Goal: Browse casually

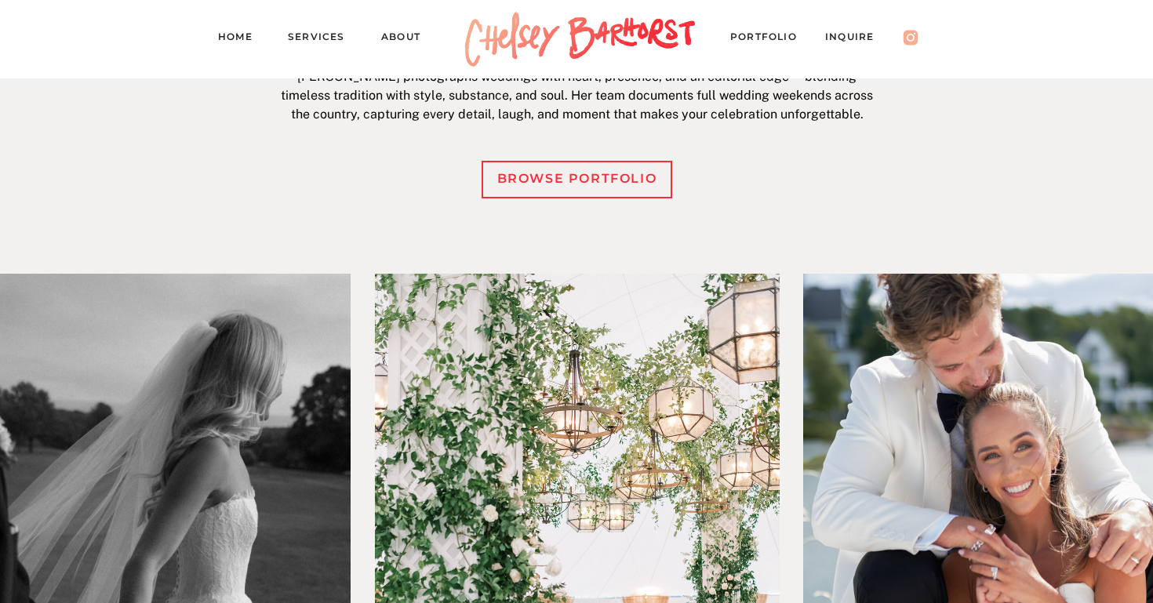
scroll to position [732, 0]
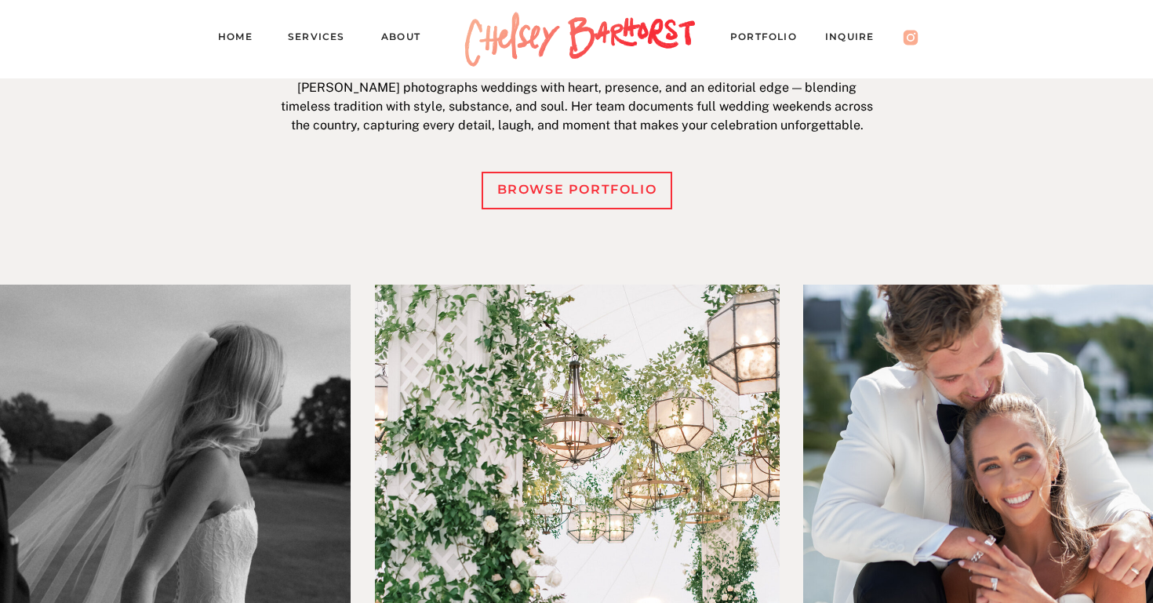
click at [604, 197] on div "browse portfolio" at bounding box center [577, 190] width 175 height 23
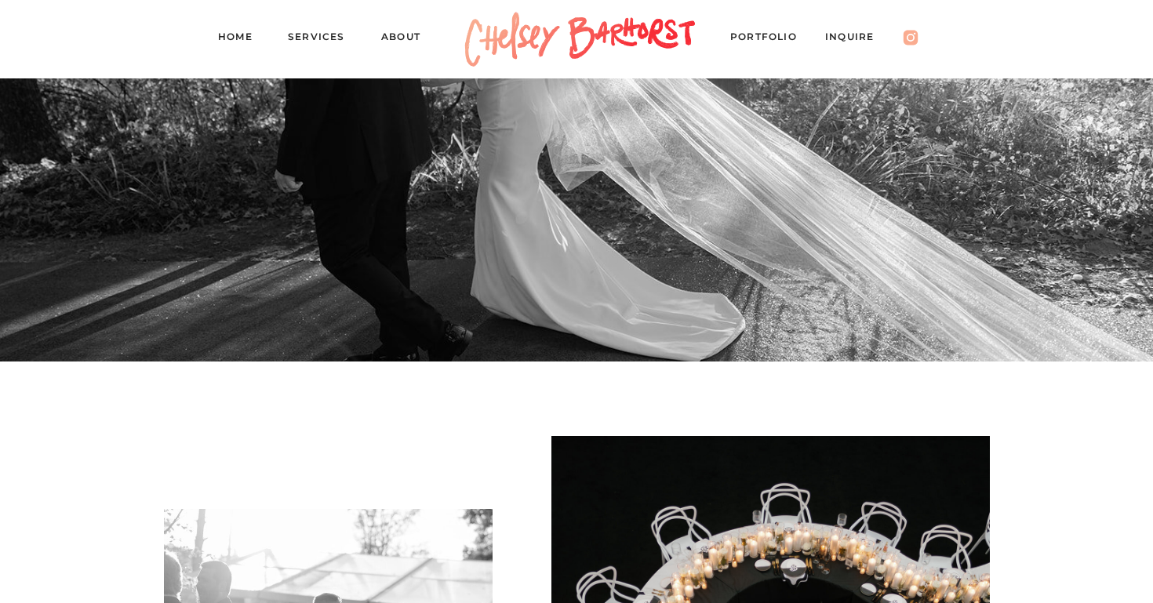
scroll to position [11483, 0]
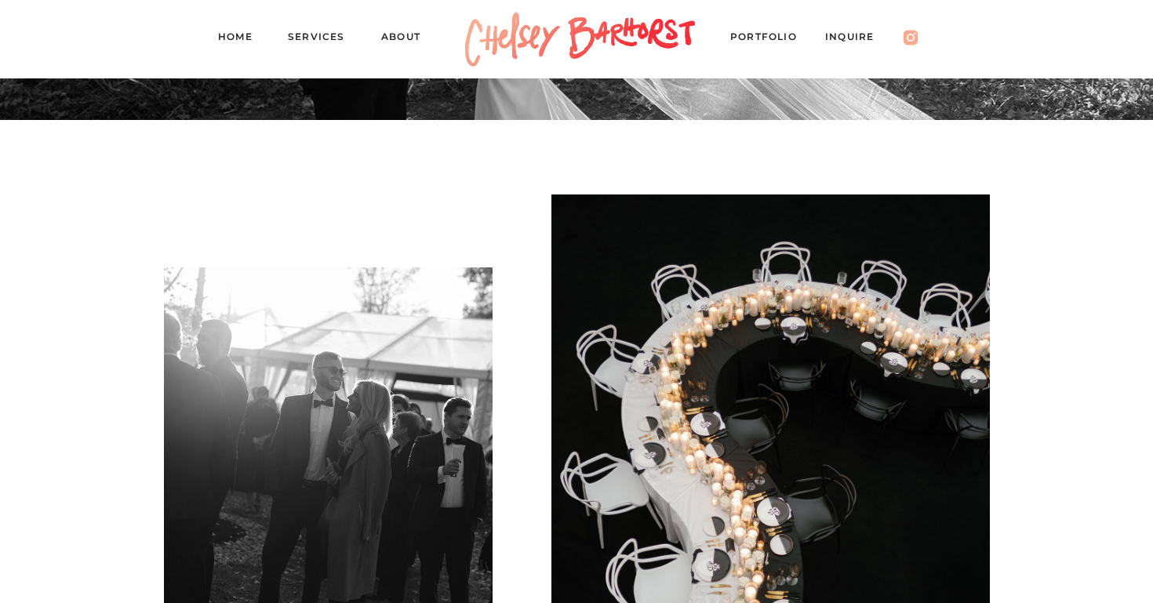
click at [315, 38] on nav "Services" at bounding box center [323, 39] width 71 height 22
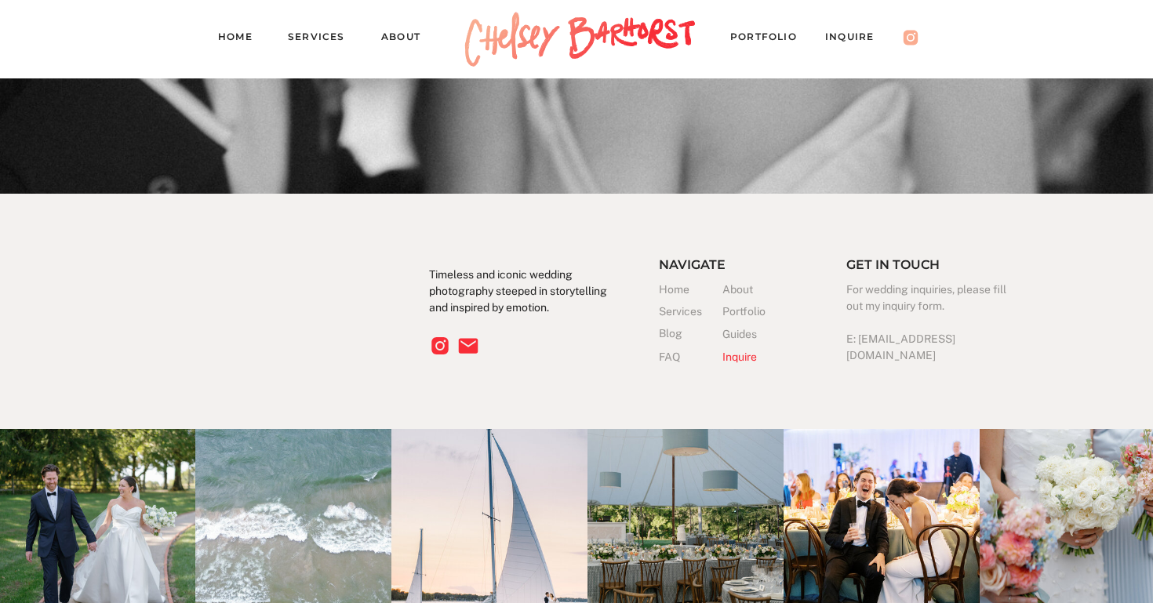
scroll to position [4181, 0]
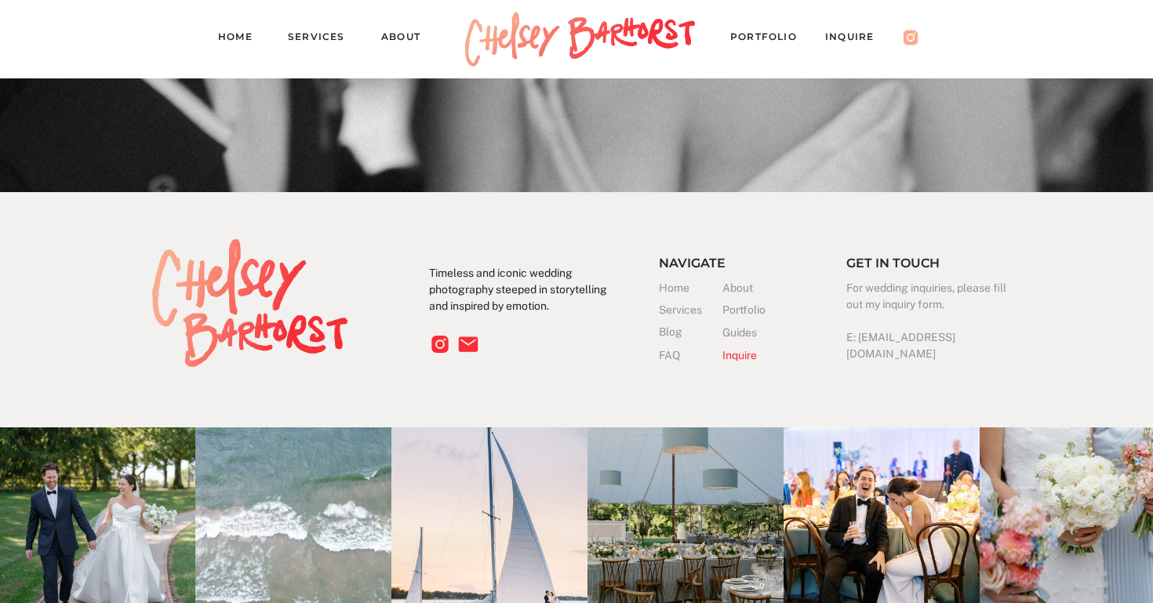
click at [782, 35] on nav "PORTFOLIO" at bounding box center [771, 39] width 82 height 22
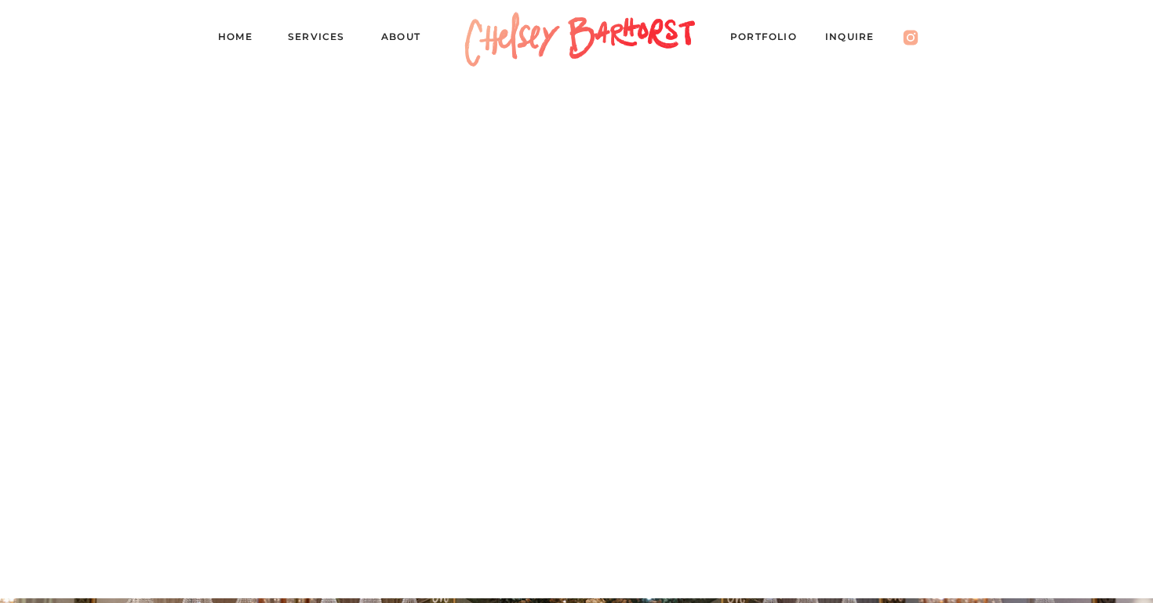
scroll to position [1097, 0]
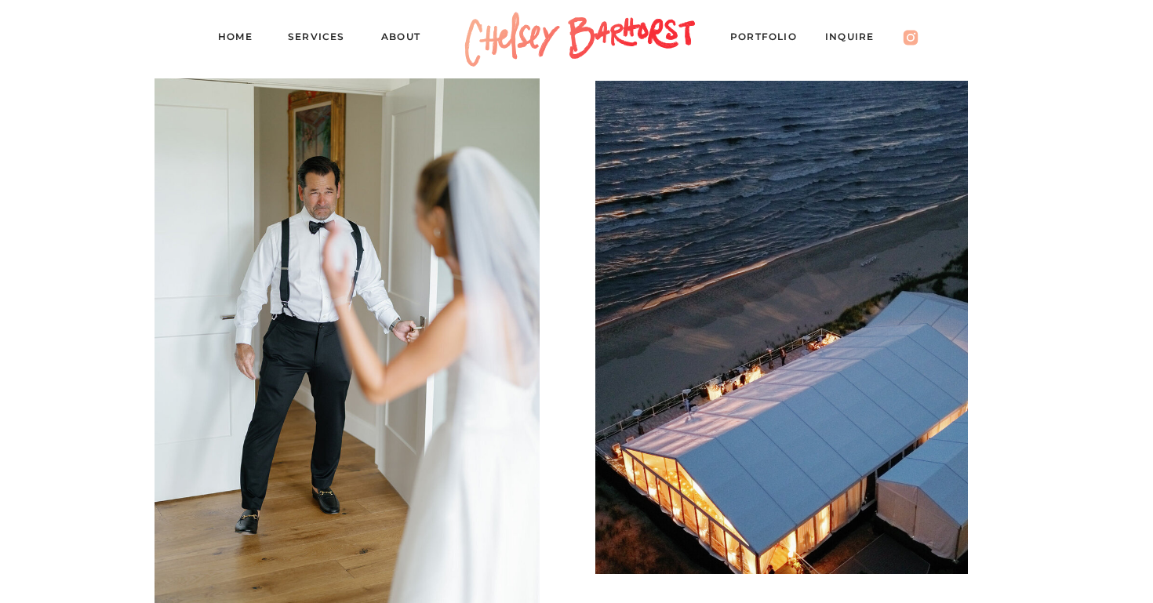
click at [773, 32] on nav "PORTFOLIO" at bounding box center [771, 39] width 82 height 22
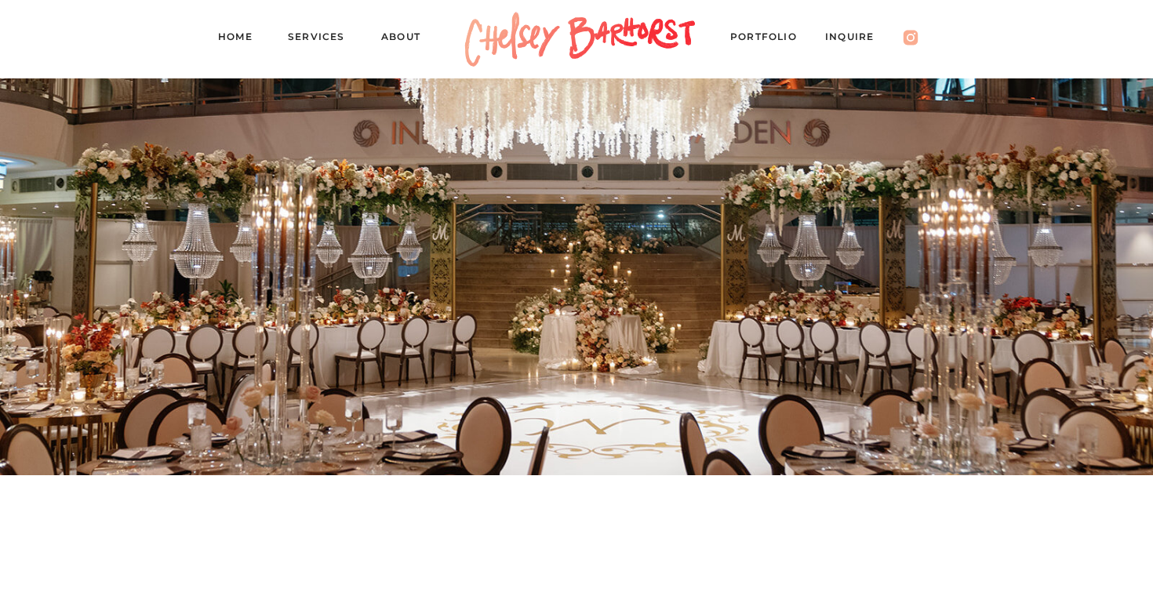
scroll to position [1895, 0]
